Goal: Find specific page/section: Find specific page/section

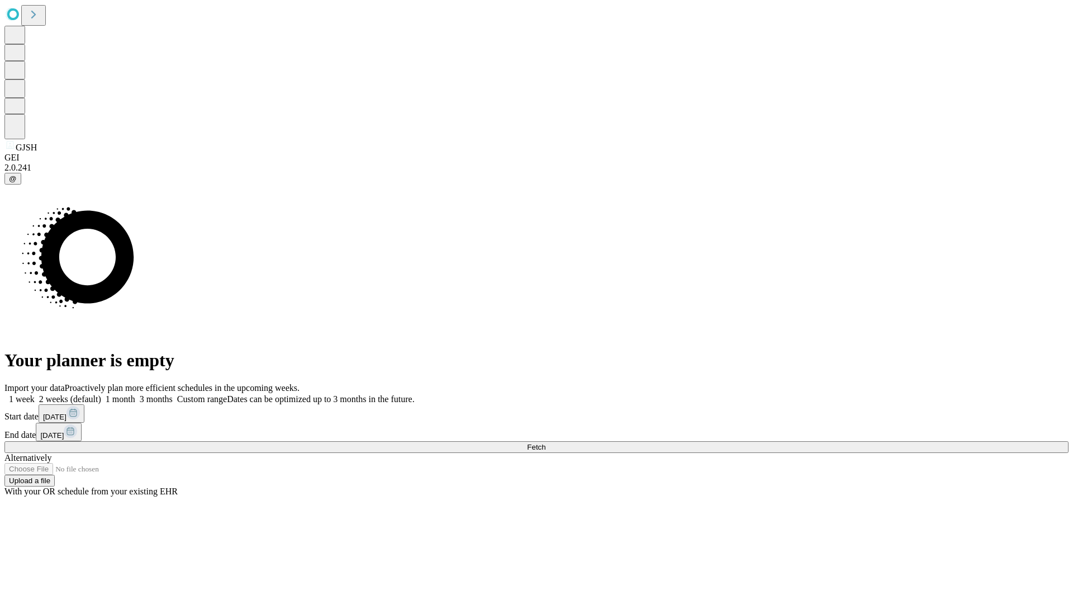
click at [546, 443] on span "Fetch" at bounding box center [536, 447] width 18 height 8
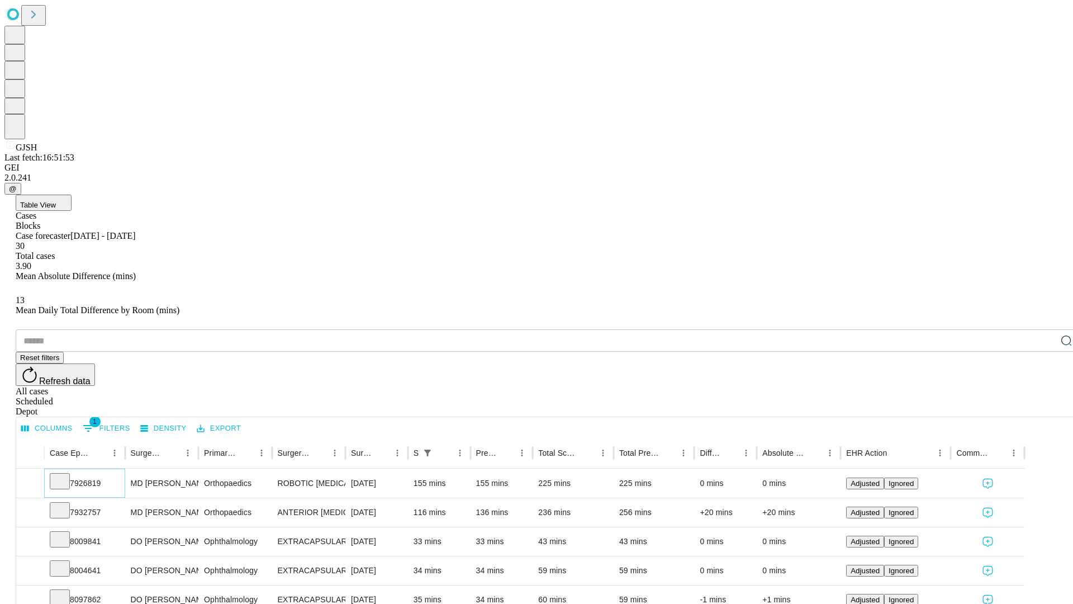
click at [65, 475] on icon at bounding box center [59, 480] width 11 height 11
